Goal: Check status

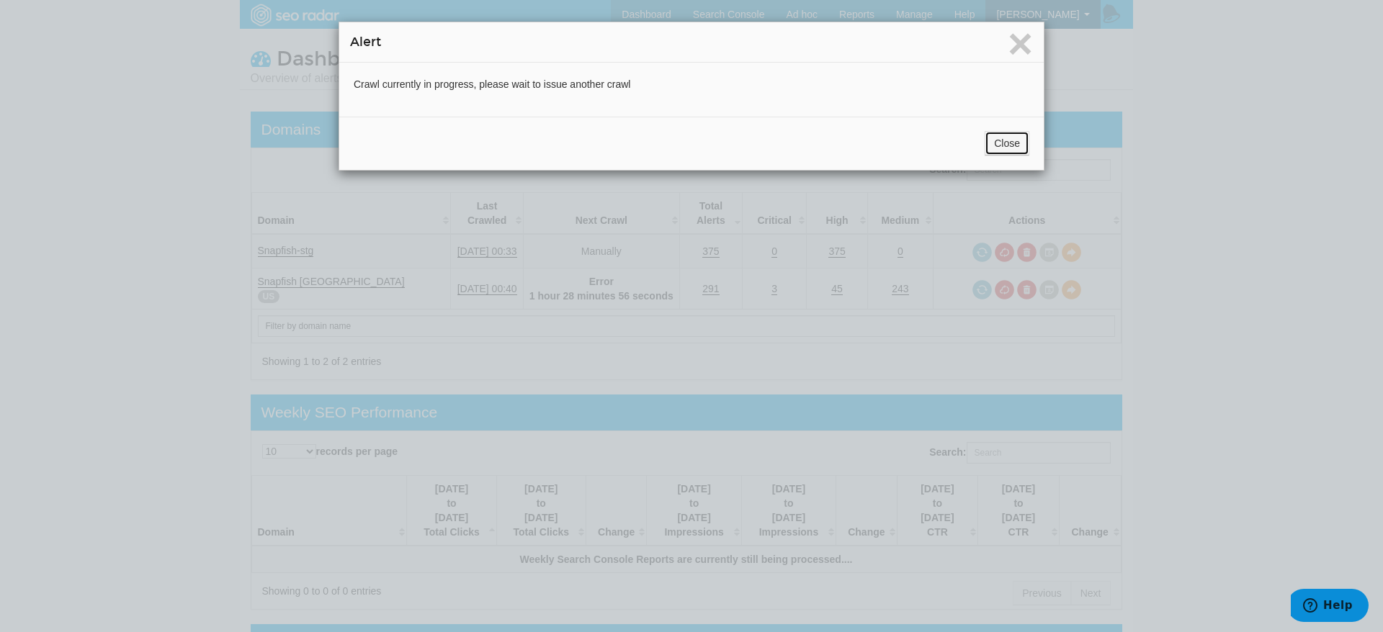
scroll to position [58, 0]
click at [1006, 142] on button "Close" at bounding box center [1007, 143] width 45 height 24
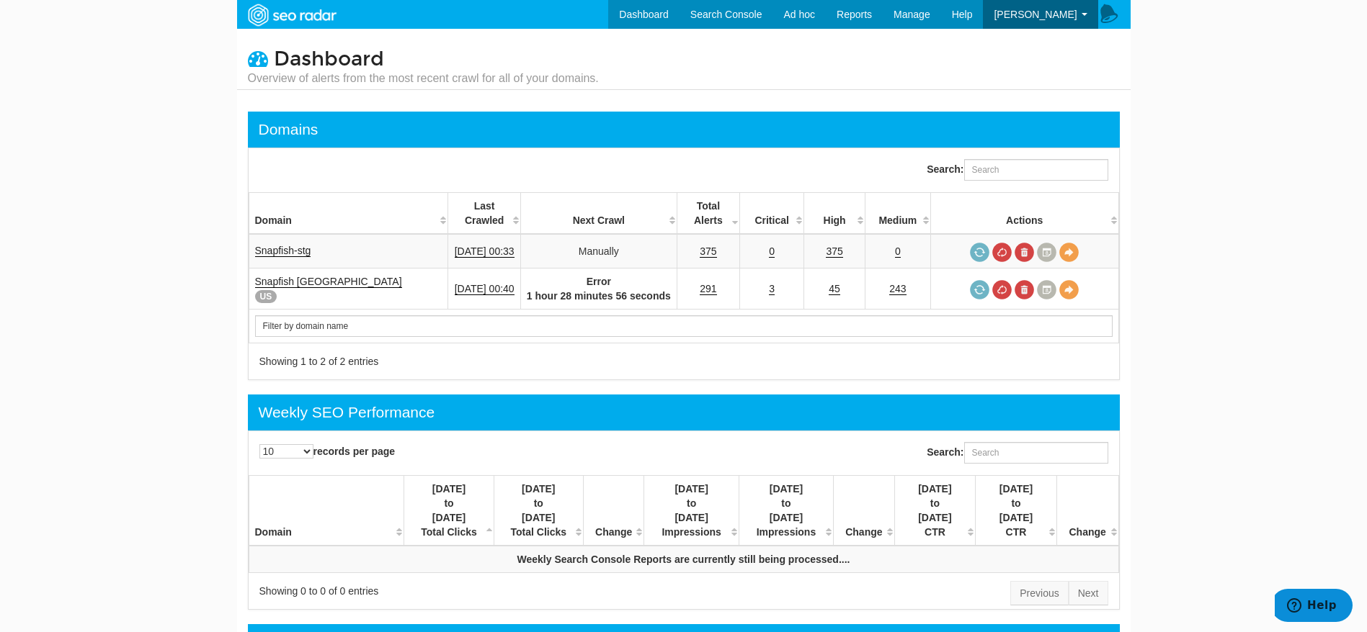
scroll to position [0, 0]
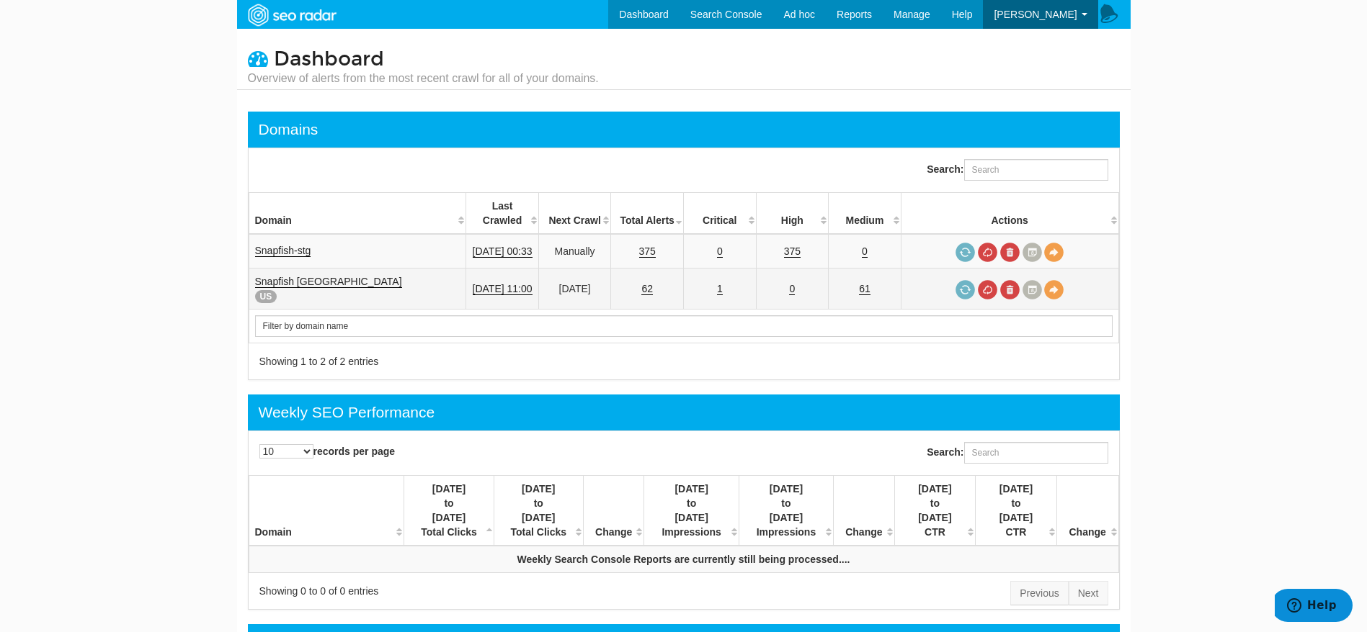
click at [725, 274] on td "1" at bounding box center [719, 289] width 73 height 41
click at [723, 283] on link "1" at bounding box center [720, 289] width 6 height 12
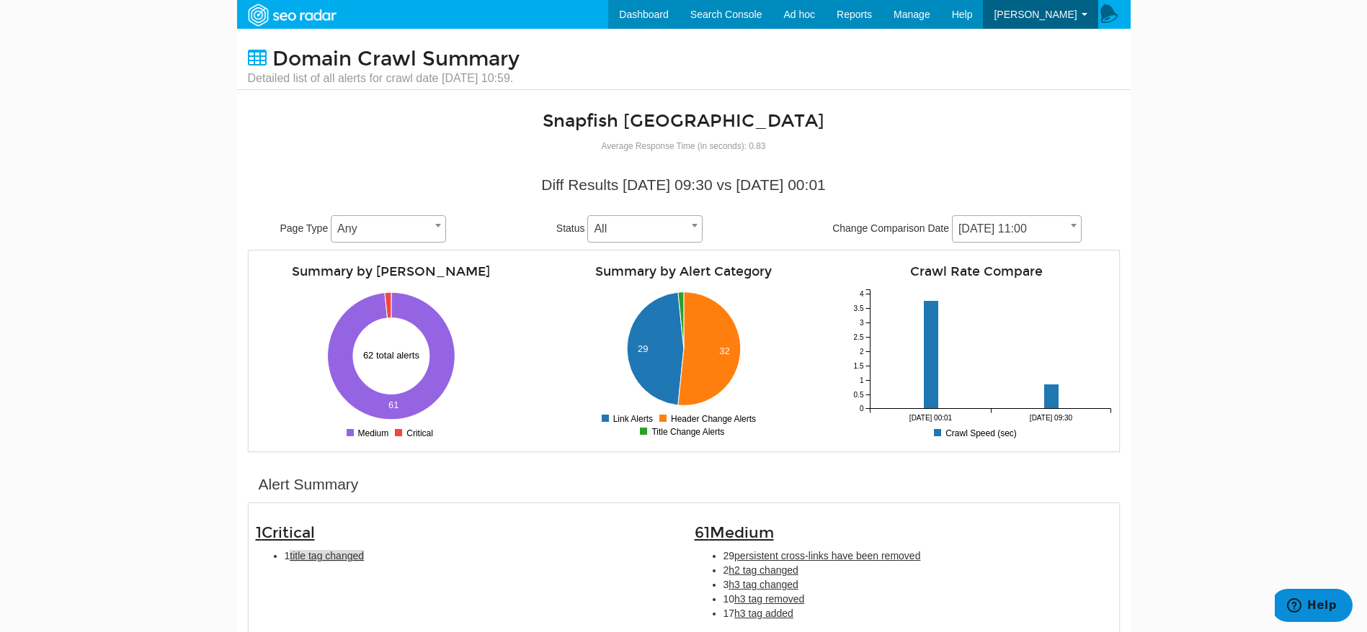
click at [333, 560] on span "title tag changed" at bounding box center [327, 556] width 74 height 12
type input "title tag changed"
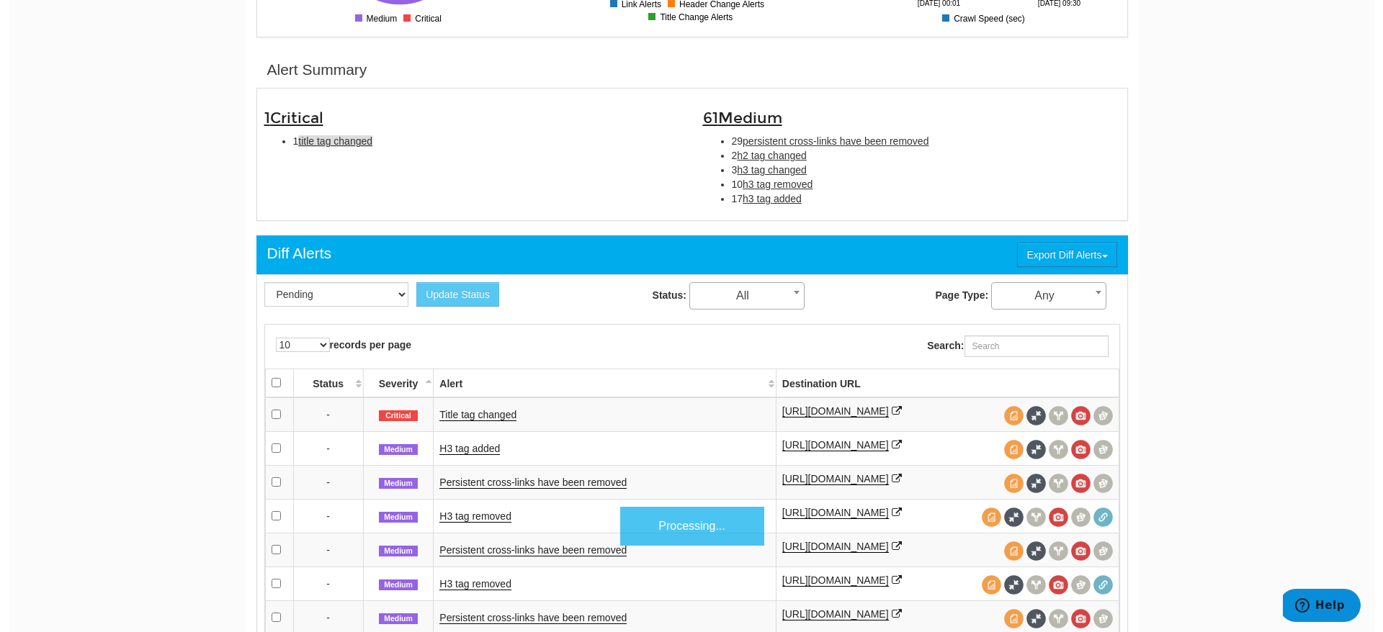
scroll to position [467, 0]
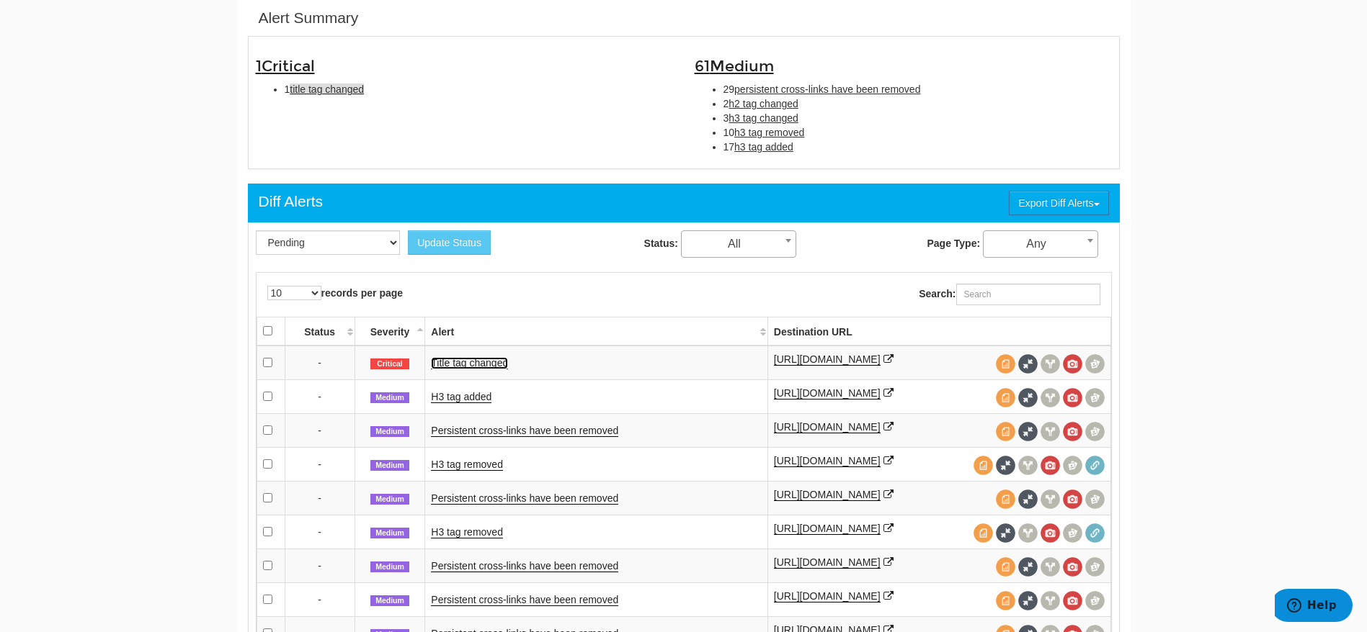
click at [467, 362] on link "Title tag changed" at bounding box center [469, 363] width 77 height 12
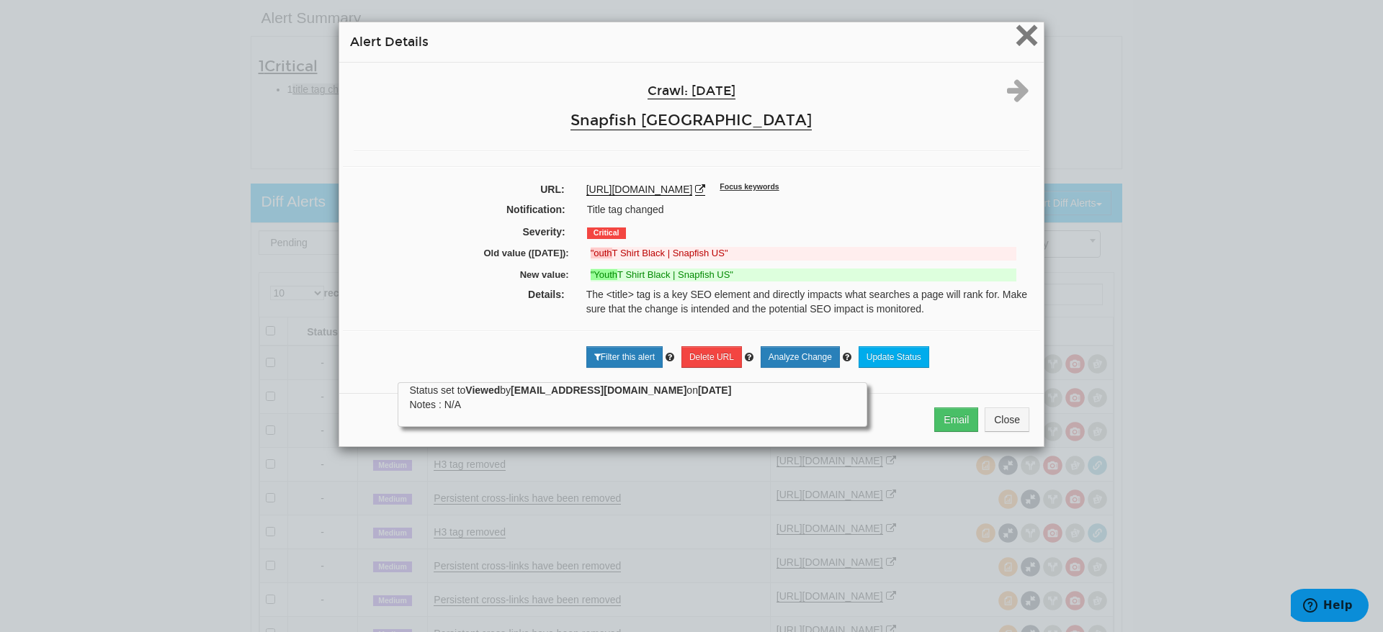
click at [1014, 36] on span "×" at bounding box center [1026, 35] width 25 height 48
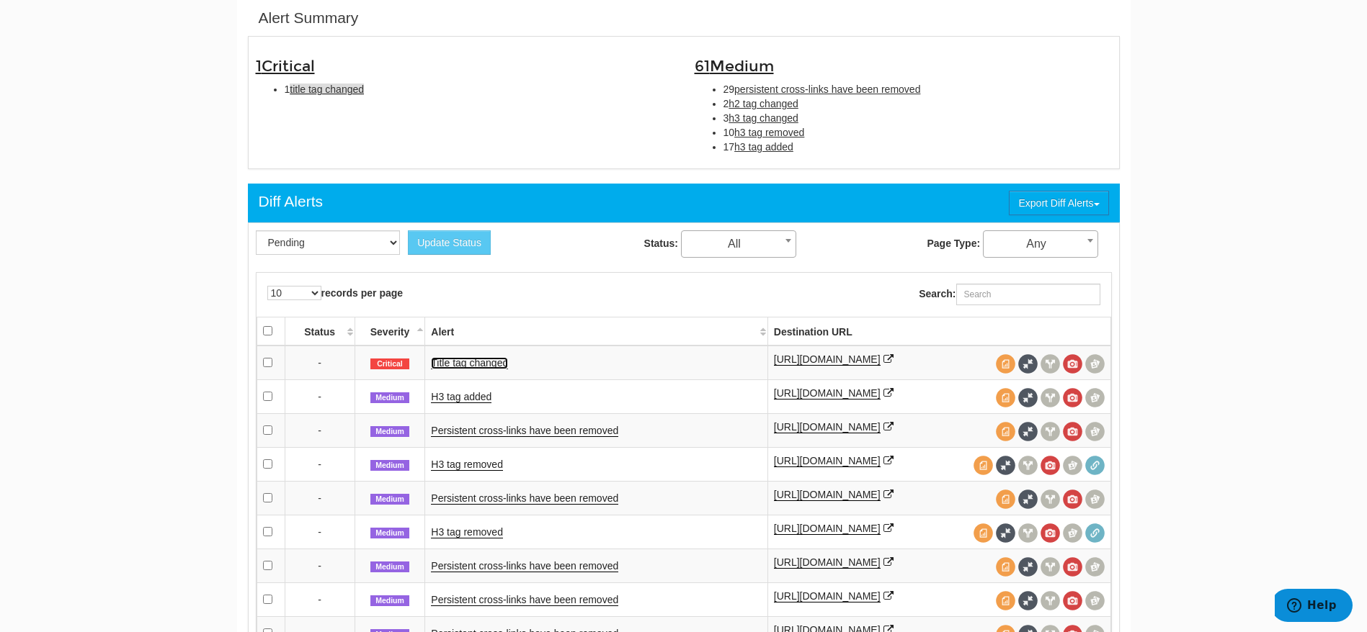
click at [484, 359] on link "Title tag changed" at bounding box center [469, 363] width 77 height 12
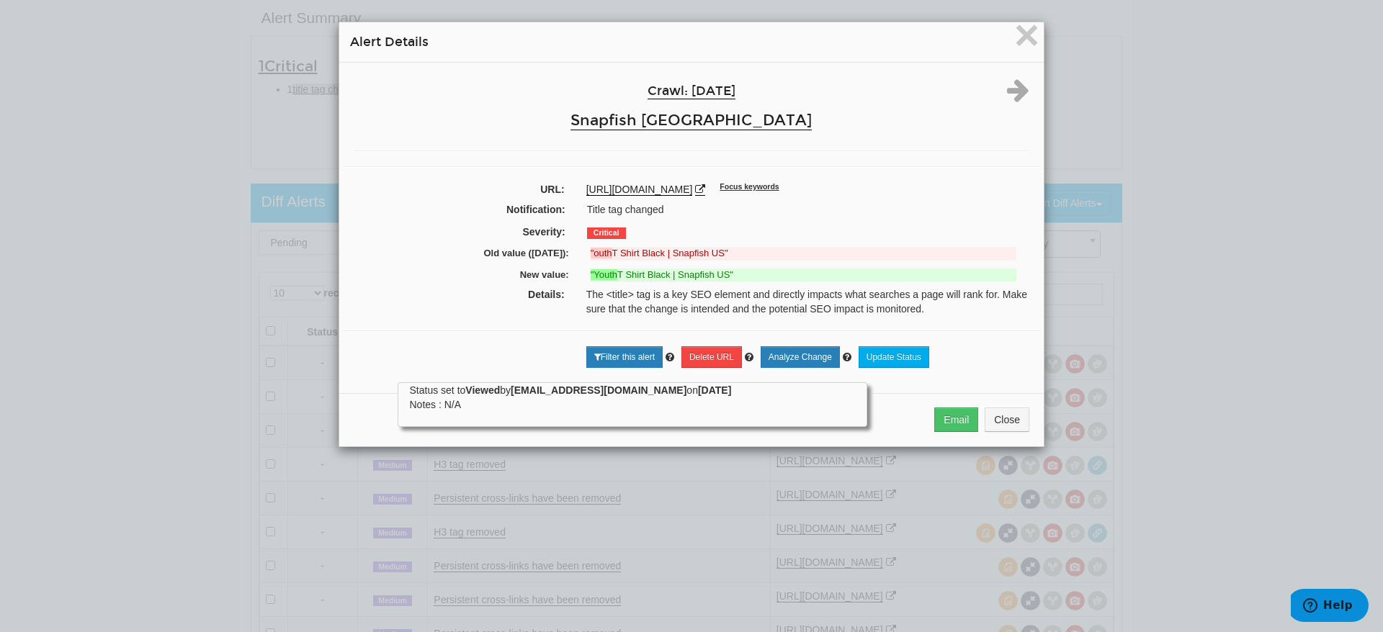
click at [223, 282] on div "× Alert Details Crawl: 09/12/2025 Snapfish USA URL: https://www.snapfish.com/yo…" at bounding box center [691, 316] width 1383 height 632
